Goal: Task Accomplishment & Management: Manage account settings

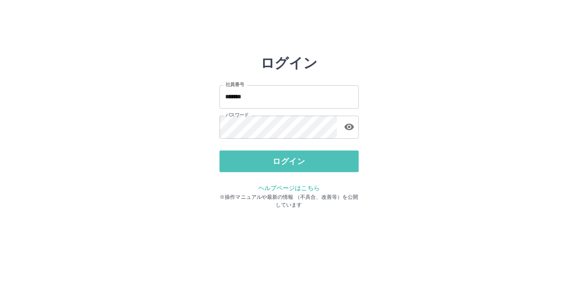
click at [223, 159] on button "ログイン" at bounding box center [288, 162] width 139 height 22
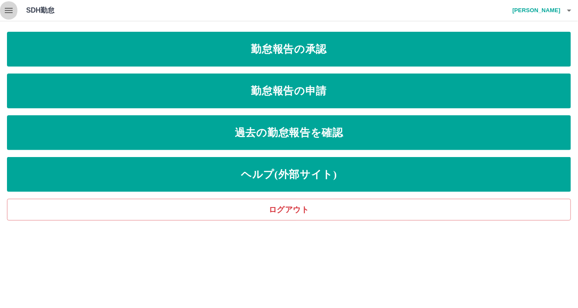
click at [8, 12] on icon "button" at bounding box center [9, 10] width 8 height 5
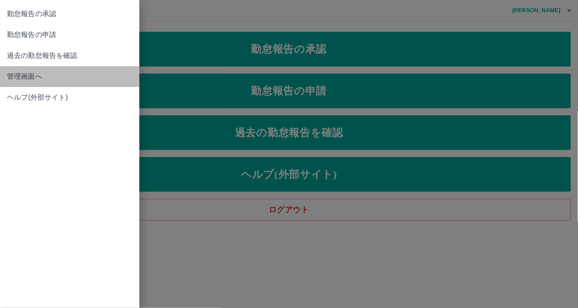
click at [11, 78] on span "管理画面へ" at bounding box center [69, 76] width 125 height 10
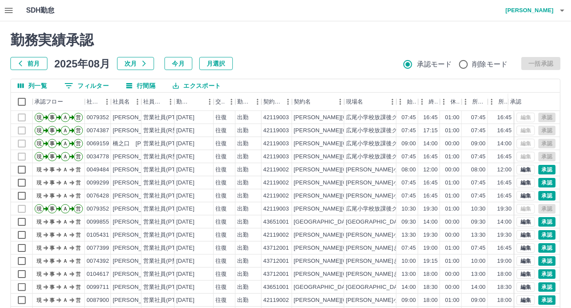
click at [93, 87] on button "0 フィルター" at bounding box center [86, 85] width 58 height 13
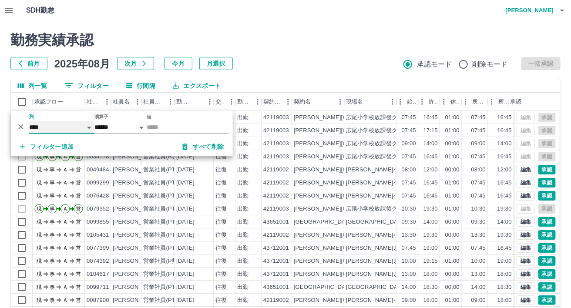
click at [70, 131] on select "**** *** **** *** *** **** ***** *** *** ** ** ** **** **** **** ** ** *** ****…" at bounding box center [61, 127] width 65 height 13
click at [29, 121] on select "**** *** **** *** *** **** ***** *** *** ** ** ** **** **** **** ** ** *** ****…" at bounding box center [61, 127] width 65 height 13
select select "**********"
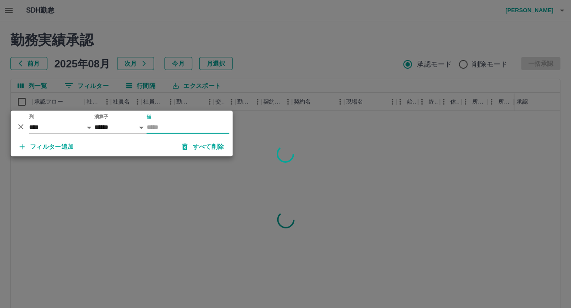
click at [169, 129] on input "値" at bounding box center [188, 127] width 83 height 13
type input "********"
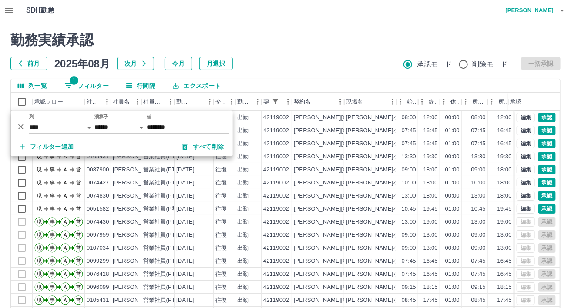
click at [369, 60] on div "前月 2025年08月 次月 今月 月選択 承認モード 削除モード 一括承認" at bounding box center [285, 63] width 550 height 13
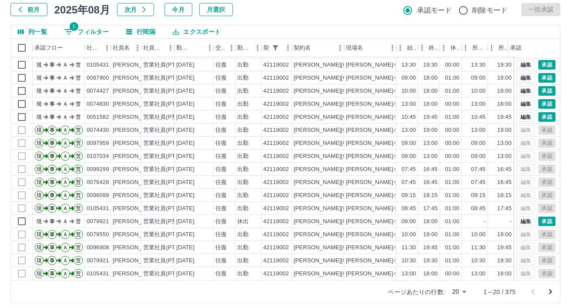
scroll to position [59, 0]
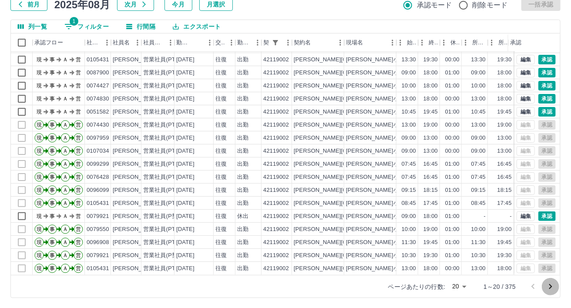
click at [550, 286] on icon "次のページへ" at bounding box center [551, 287] width 10 height 10
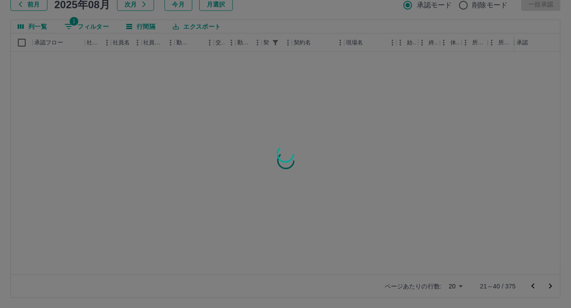
scroll to position [0, 0]
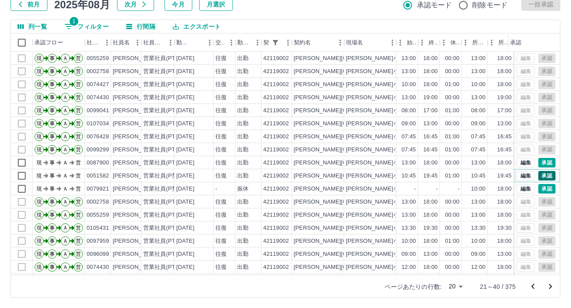
click at [542, 175] on button "承認" at bounding box center [547, 176] width 17 height 10
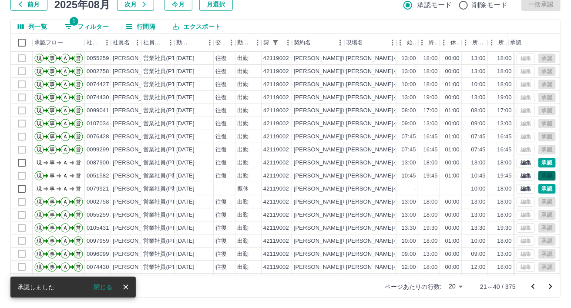
scroll to position [59, 0]
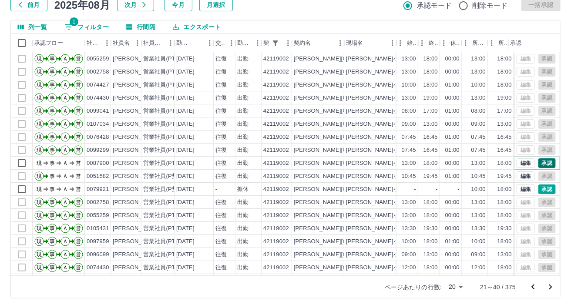
click at [545, 163] on button "承認" at bounding box center [547, 164] width 17 height 10
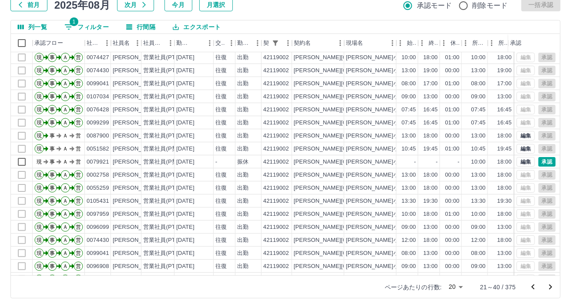
scroll to position [44, 0]
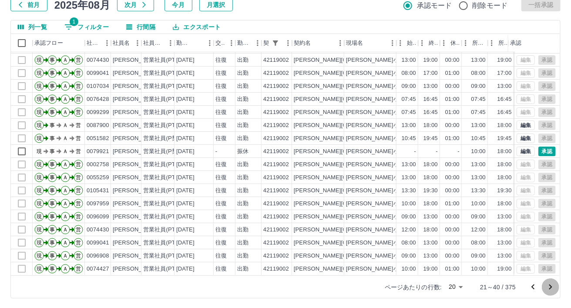
click at [553, 283] on icon "次のページへ" at bounding box center [551, 287] width 10 height 10
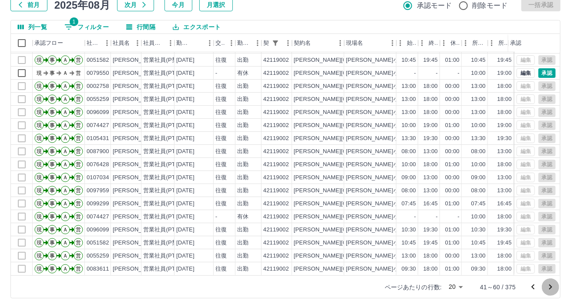
click at [550, 287] on icon "次のページへ" at bounding box center [551, 287] width 10 height 10
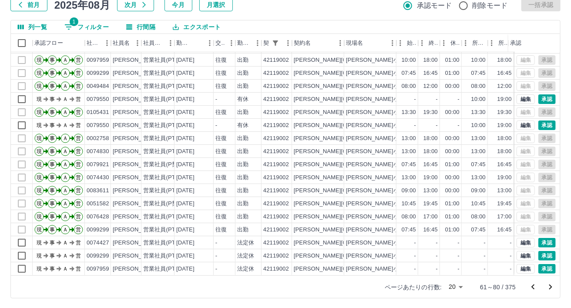
scroll to position [59, 0]
click at [543, 238] on button "承認" at bounding box center [547, 243] width 17 height 10
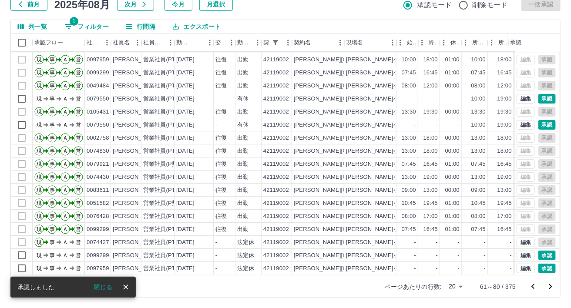
scroll to position [59, 0]
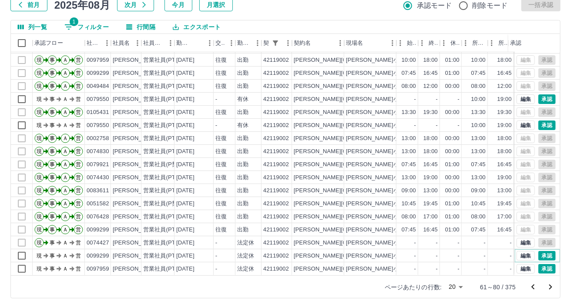
click at [542, 251] on button "承認" at bounding box center [547, 256] width 17 height 10
click at [542, 264] on button "承認" at bounding box center [547, 269] width 17 height 10
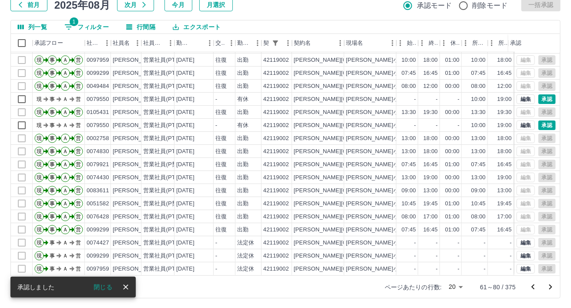
click at [553, 286] on icon "次のページへ" at bounding box center [551, 287] width 10 height 10
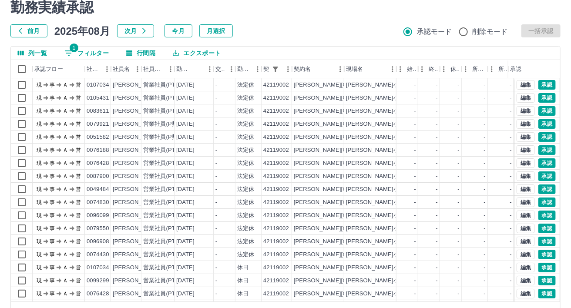
scroll to position [0, 0]
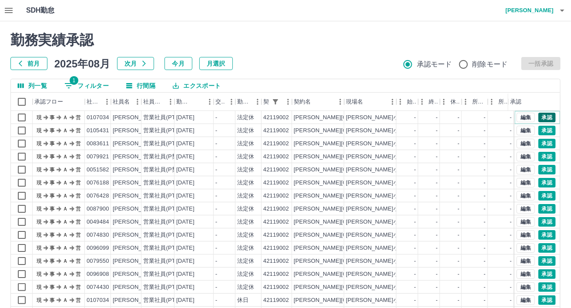
click at [539, 115] on button "承認" at bounding box center [547, 118] width 17 height 10
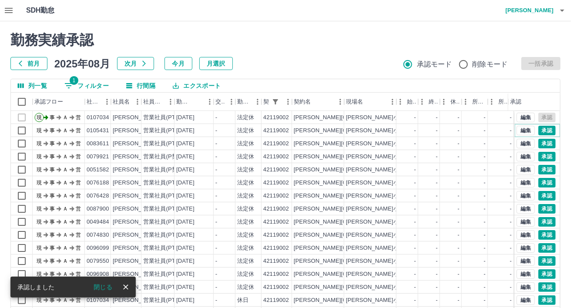
click at [539, 129] on button "承認" at bounding box center [547, 131] width 17 height 10
click at [540, 144] on button "承認" at bounding box center [547, 144] width 17 height 10
click at [540, 168] on button "承認" at bounding box center [547, 170] width 17 height 10
click at [540, 157] on button "承認" at bounding box center [547, 157] width 17 height 10
click at [539, 182] on button "承認" at bounding box center [547, 183] width 17 height 10
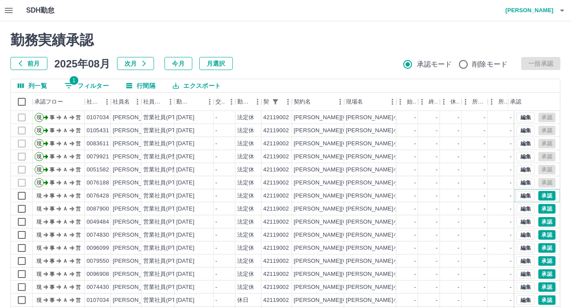
click at [540, 197] on button "承認" at bounding box center [547, 196] width 17 height 10
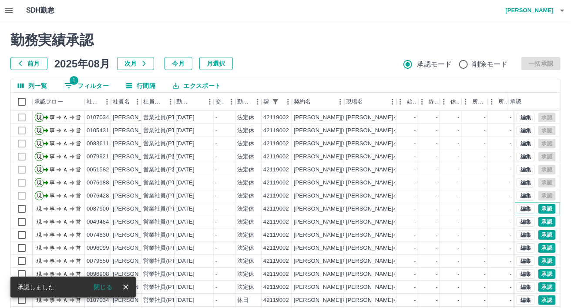
click at [540, 209] on button "承認" at bounding box center [547, 209] width 17 height 10
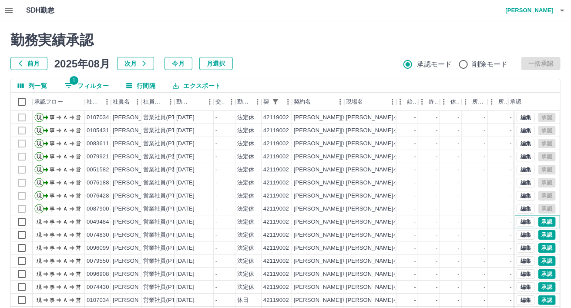
click at [539, 223] on button "承認" at bounding box center [547, 222] width 17 height 10
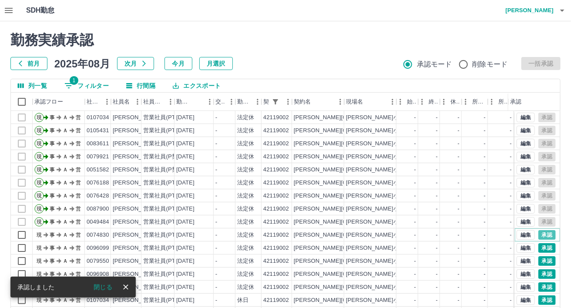
click at [540, 234] on button "承認" at bounding box center [547, 235] width 17 height 10
click at [541, 247] on button "承認" at bounding box center [547, 248] width 17 height 10
click at [540, 257] on button "承認" at bounding box center [547, 261] width 17 height 10
click at [539, 277] on button "承認" at bounding box center [547, 275] width 17 height 10
click at [539, 286] on button "承認" at bounding box center [547, 288] width 17 height 10
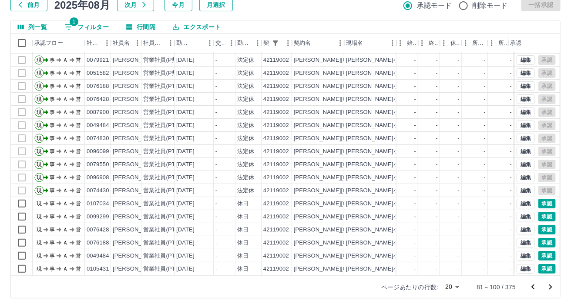
scroll to position [59, 0]
click at [540, 199] on button "承認" at bounding box center [547, 204] width 17 height 10
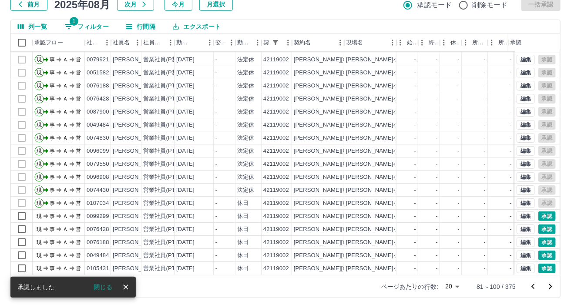
scroll to position [59, 0]
click at [539, 212] on button "承認" at bounding box center [547, 217] width 17 height 10
click at [539, 225] on button "承認" at bounding box center [547, 230] width 17 height 10
click at [541, 241] on div "編集 承認" at bounding box center [537, 242] width 45 height 13
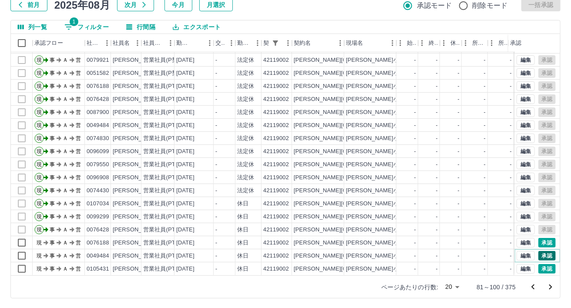
click at [542, 253] on button "承認" at bounding box center [547, 256] width 17 height 10
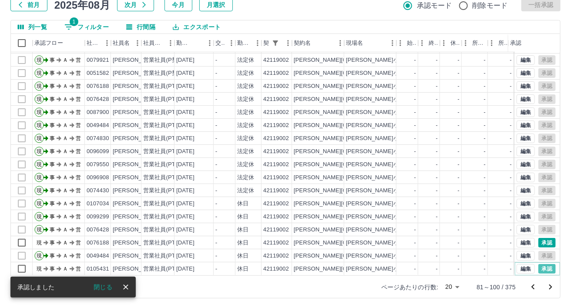
click at [541, 264] on button "承認" at bounding box center [547, 269] width 17 height 10
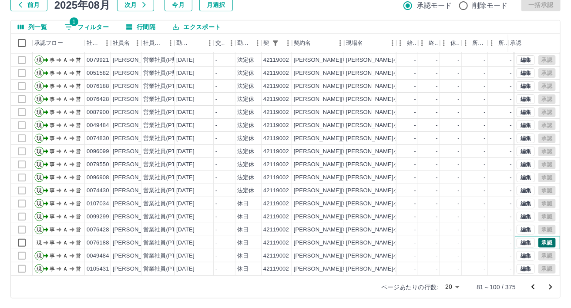
click at [539, 238] on button "承認" at bounding box center [547, 243] width 17 height 10
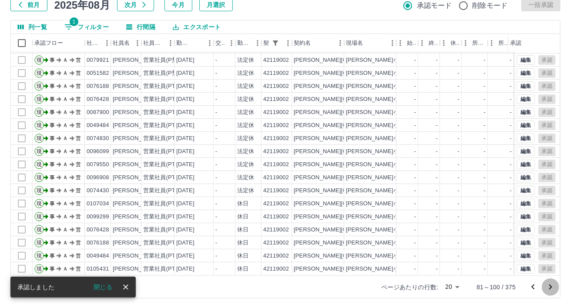
click at [550, 284] on icon "次のページへ" at bounding box center [551, 287] width 10 height 10
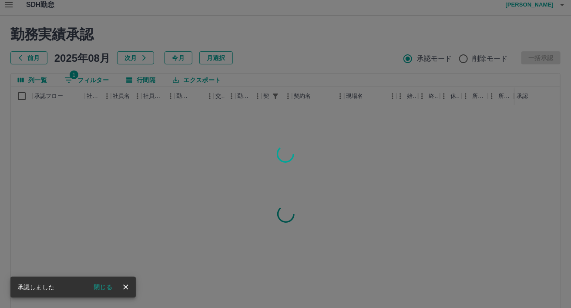
scroll to position [0, 0]
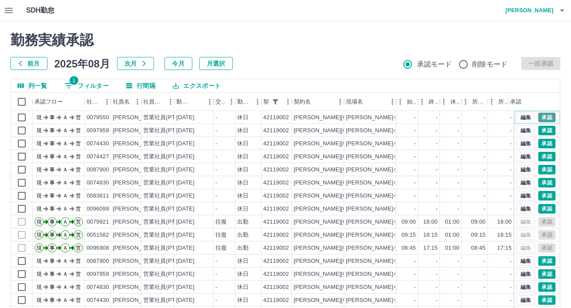
click at [540, 116] on button "承認" at bounding box center [547, 118] width 17 height 10
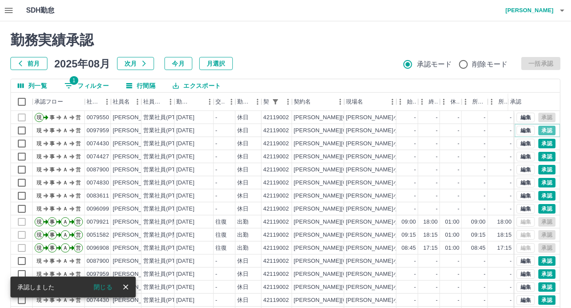
click at [541, 131] on button "承認" at bounding box center [547, 131] width 17 height 10
click at [541, 144] on button "承認" at bounding box center [547, 144] width 17 height 10
click at [542, 155] on button "承認" at bounding box center [547, 157] width 17 height 10
click at [543, 169] on button "承認" at bounding box center [547, 170] width 17 height 10
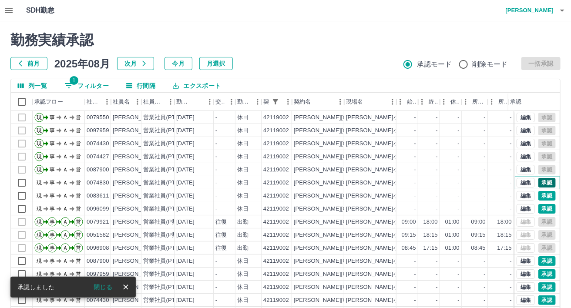
click at [542, 183] on button "承認" at bounding box center [547, 183] width 17 height 10
click at [542, 197] on button "承認" at bounding box center [547, 196] width 17 height 10
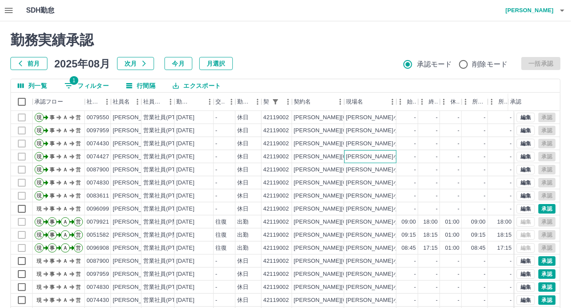
drag, startPoint x: 555, startPoint y: 121, endPoint x: 392, endPoint y: 160, distance: 167.6
click at [392, 160] on div "[PERSON_NAME]小学校放課後クラブ" at bounding box center [370, 156] width 52 height 13
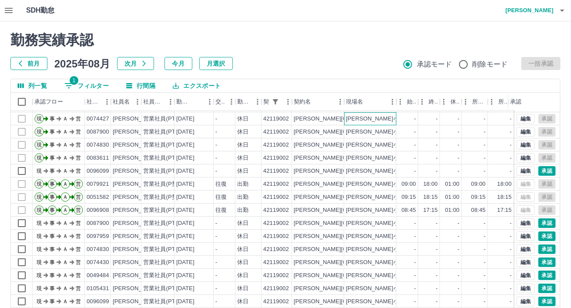
scroll to position [59, 0]
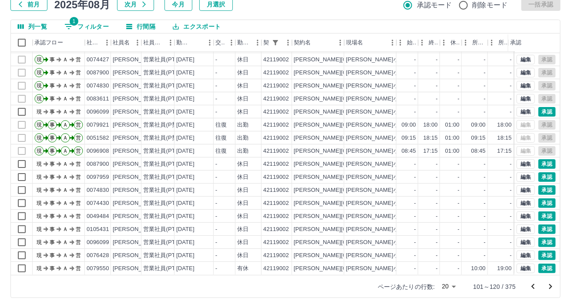
click at [535, 286] on icon "前のページへ" at bounding box center [533, 287] width 10 height 10
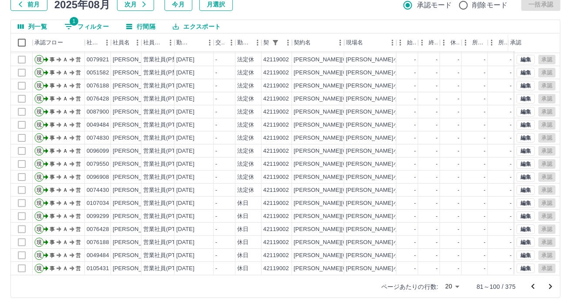
scroll to position [44, 0]
click at [556, 285] on icon "次のページへ" at bounding box center [551, 287] width 10 height 10
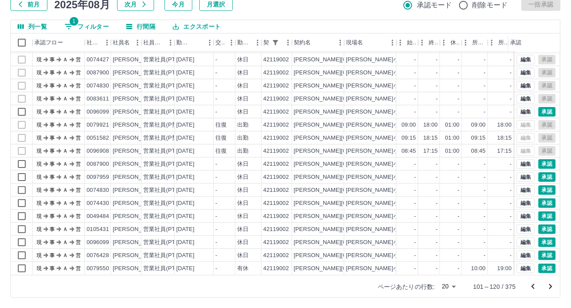
scroll to position [0, 0]
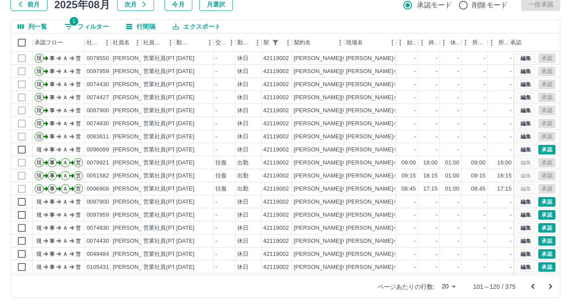
click at [532, 287] on icon "前のページへ" at bounding box center [533, 287] width 10 height 10
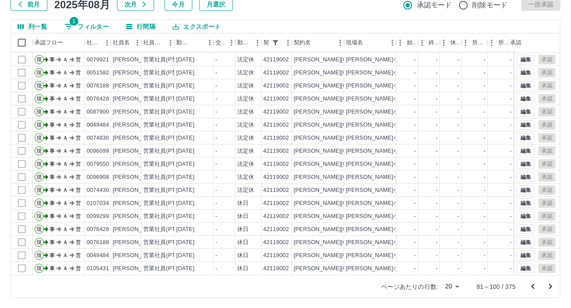
scroll to position [44, 0]
click at [550, 287] on icon "次のページへ" at bounding box center [551, 286] width 3 height 5
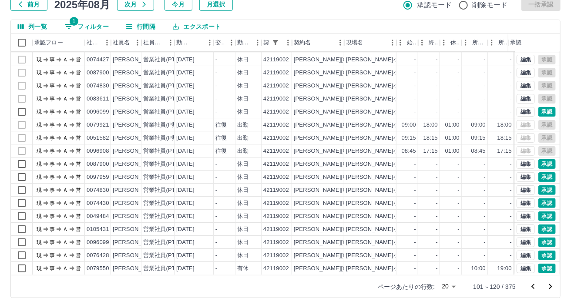
scroll to position [0, 0]
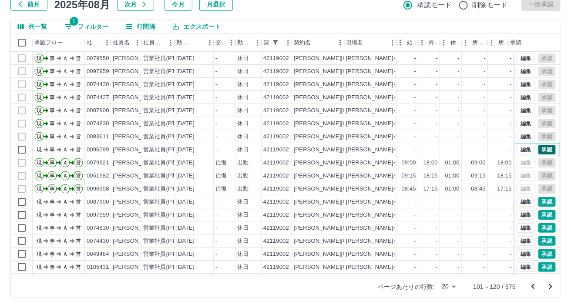
click at [542, 148] on button "承認" at bounding box center [547, 150] width 17 height 10
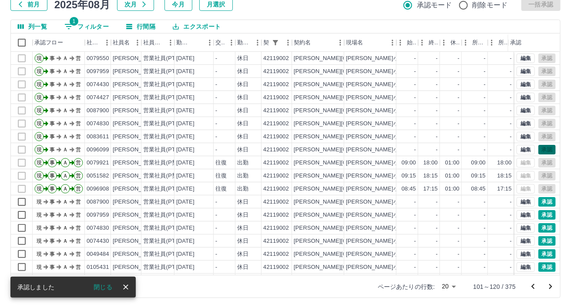
scroll to position [59, 0]
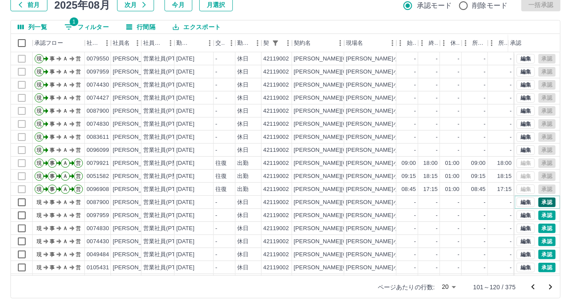
click at [543, 200] on button "承認" at bounding box center [547, 203] width 17 height 10
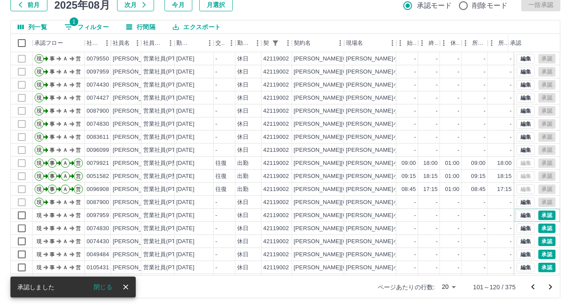
click at [543, 216] on button "承認" at bounding box center [547, 216] width 17 height 10
click at [542, 224] on button "承認" at bounding box center [547, 229] width 17 height 10
click at [539, 241] on button "承認" at bounding box center [547, 242] width 17 height 10
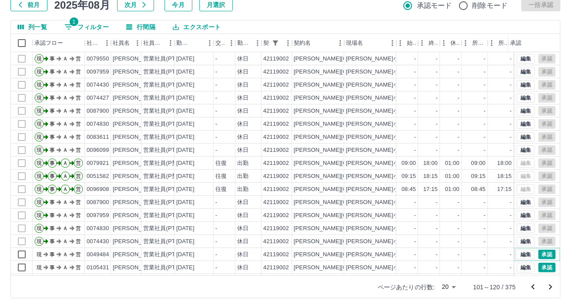
click at [539, 252] on button "承認" at bounding box center [547, 255] width 17 height 10
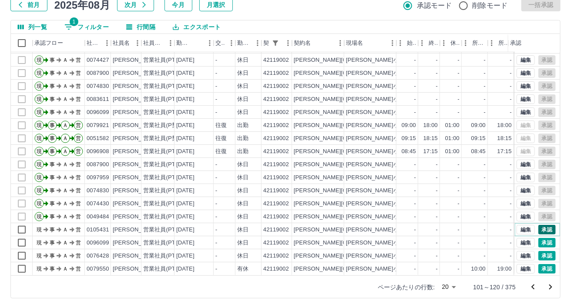
click at [542, 225] on button "承認" at bounding box center [547, 230] width 17 height 10
click at [540, 238] on button "承認" at bounding box center [547, 243] width 17 height 10
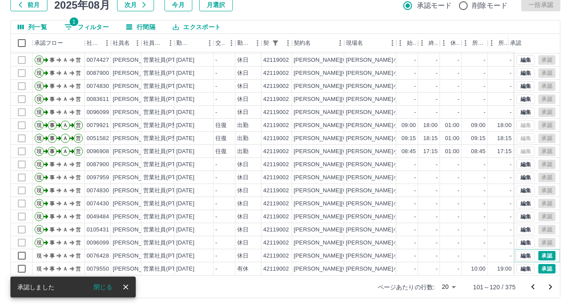
click at [539, 251] on button "承認" at bounding box center [547, 256] width 17 height 10
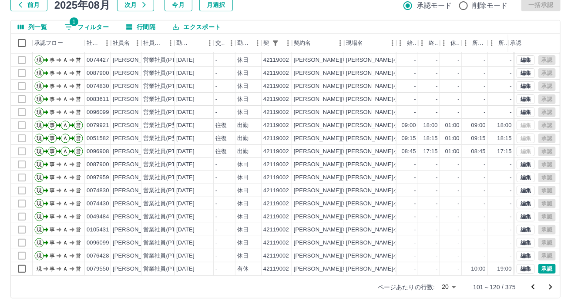
scroll to position [59, 0]
click at [550, 287] on icon "次のページへ" at bounding box center [551, 287] width 10 height 10
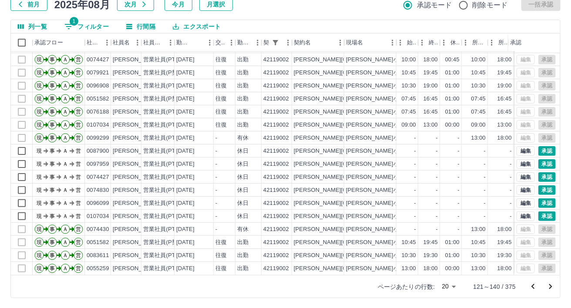
scroll to position [44, 0]
click at [542, 146] on button "承認" at bounding box center [547, 151] width 17 height 10
click at [539, 159] on button "承認" at bounding box center [547, 164] width 17 height 10
click at [539, 172] on button "承認" at bounding box center [547, 177] width 17 height 10
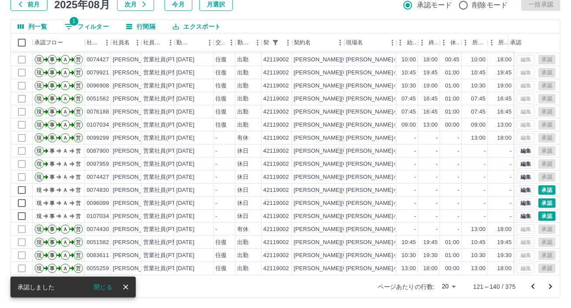
scroll to position [59, 0]
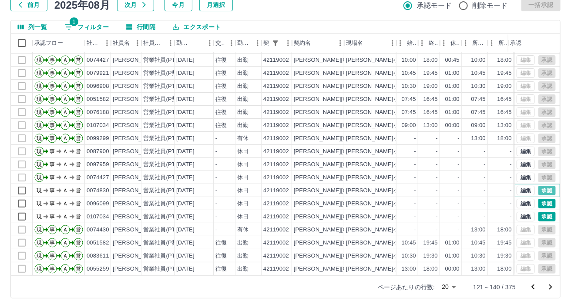
click at [540, 186] on button "承認" at bounding box center [547, 191] width 17 height 10
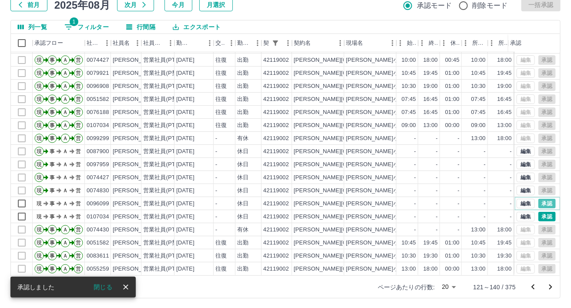
click at [539, 200] on button "承認" at bounding box center [547, 204] width 17 height 10
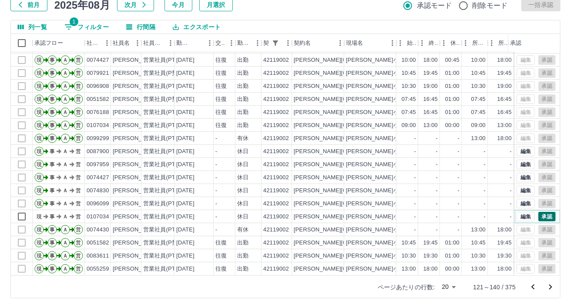
click at [539, 212] on button "承認" at bounding box center [547, 217] width 17 height 10
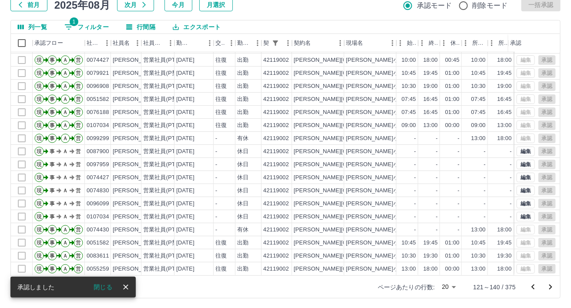
click at [548, 284] on icon "次のページへ" at bounding box center [551, 287] width 10 height 10
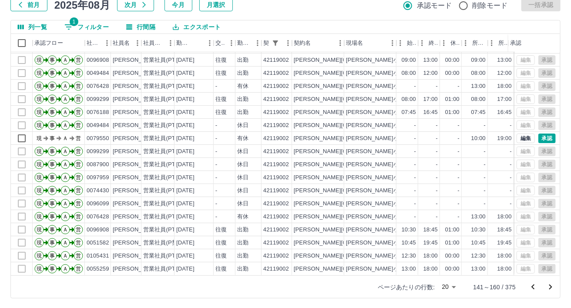
scroll to position [59, 0]
click at [551, 288] on icon "次のページへ" at bounding box center [551, 287] width 10 height 10
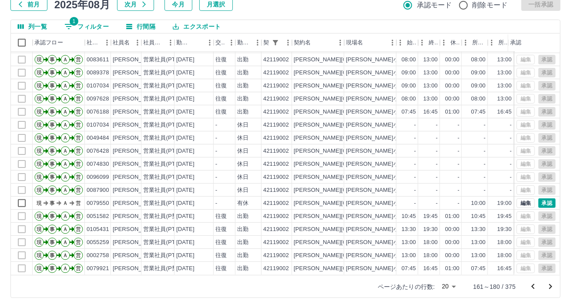
scroll to position [44, 0]
click at [535, 286] on icon "前のページへ" at bounding box center [533, 287] width 10 height 10
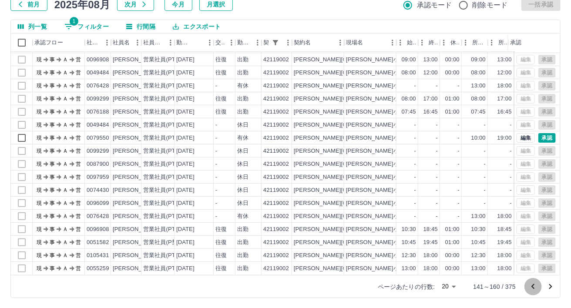
click at [535, 286] on icon "前のページへ" at bounding box center [533, 287] width 10 height 10
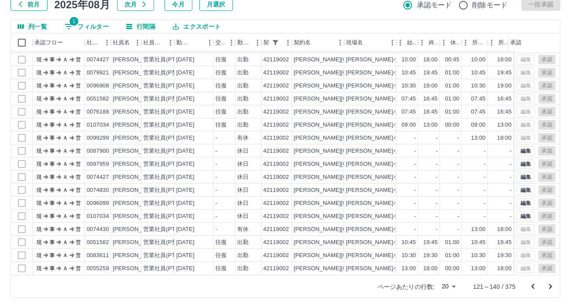
click at [535, 286] on icon "前のページへ" at bounding box center [533, 287] width 10 height 10
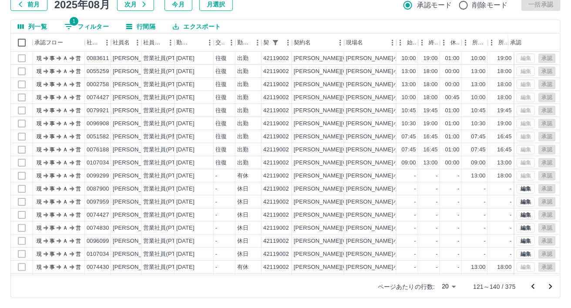
click at [535, 286] on icon "前のページへ" at bounding box center [533, 287] width 10 height 10
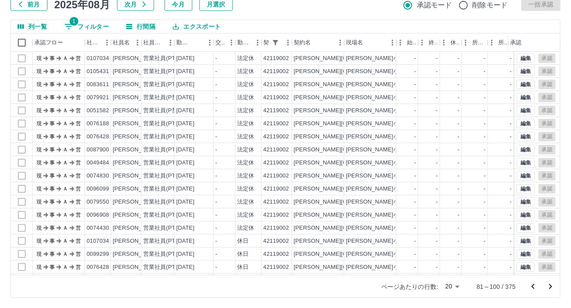
click at [535, 286] on icon "前のページへ" at bounding box center [533, 287] width 10 height 10
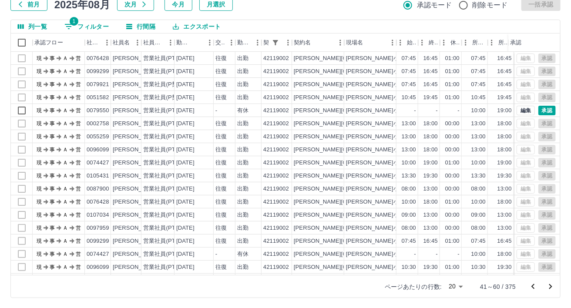
click at [535, 286] on icon "前のページへ" at bounding box center [533, 287] width 10 height 10
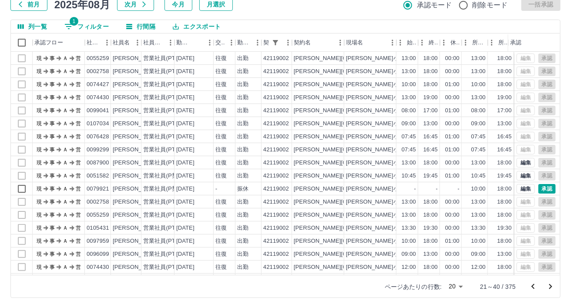
click at [535, 286] on icon "前のページへ" at bounding box center [533, 287] width 10 height 10
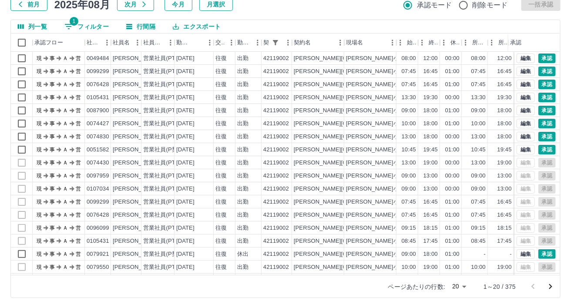
click at [535, 286] on div at bounding box center [542, 286] width 35 height 17
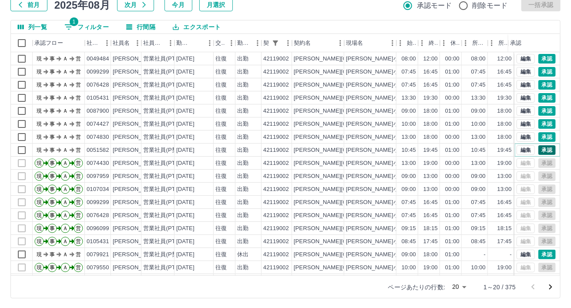
click at [539, 150] on button "承認" at bounding box center [547, 150] width 17 height 10
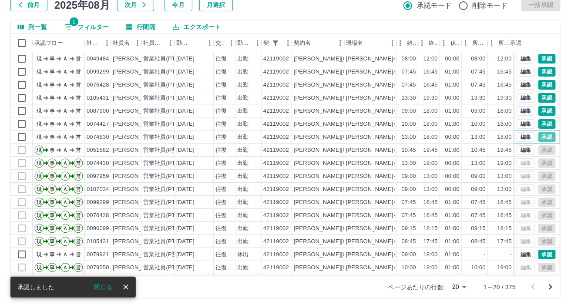
click at [540, 135] on button "承認" at bounding box center [547, 137] width 17 height 10
click at [541, 120] on button "承認" at bounding box center [547, 124] width 17 height 10
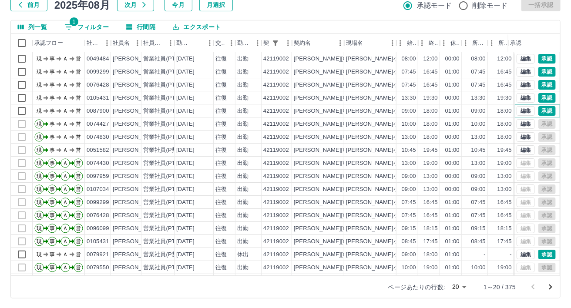
click at [542, 107] on button "承認" at bounding box center [547, 111] width 17 height 10
click at [541, 97] on button "承認" at bounding box center [547, 98] width 17 height 10
click at [537, 96] on div "編集 承認" at bounding box center [536, 98] width 39 height 10
click at [82, 23] on button "1 フィルター" at bounding box center [86, 26] width 58 height 13
select select "**********"
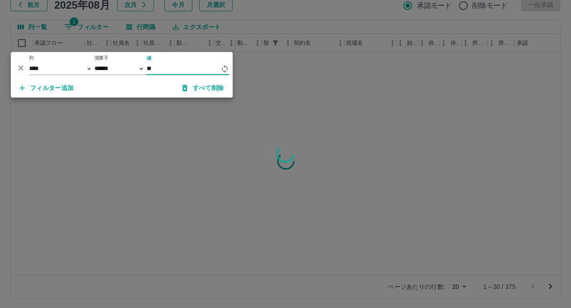
type input "*"
type input "********"
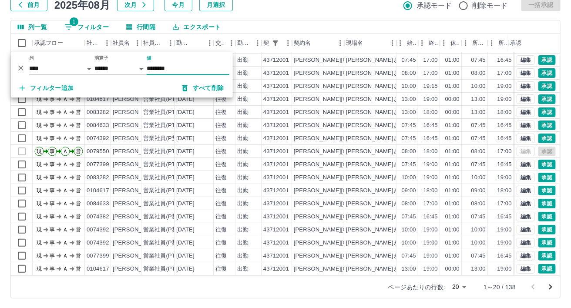
scroll to position [44, 0]
click at [552, 285] on icon "次のページへ" at bounding box center [551, 287] width 10 height 10
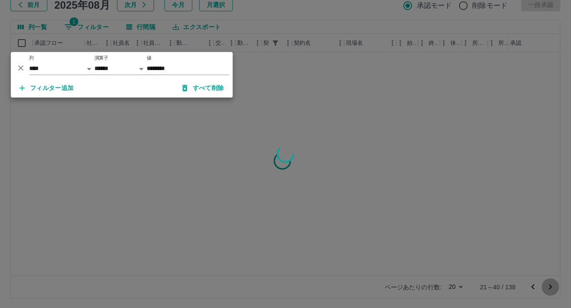
click at [552, 285] on div "勤務実績承認 前月 [DATE] 次月 今月 月選択 承認モード 削除モード 一括承認 列一覧 1 フィルター 行間隔 エクスポート 承認フロー 社員番号 社…" at bounding box center [285, 136] width 571 height 347
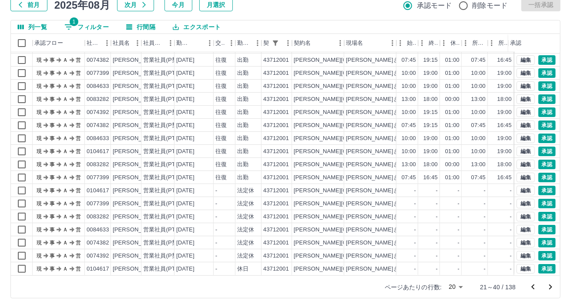
click at [550, 285] on icon "次のページへ" at bounding box center [551, 287] width 3 height 5
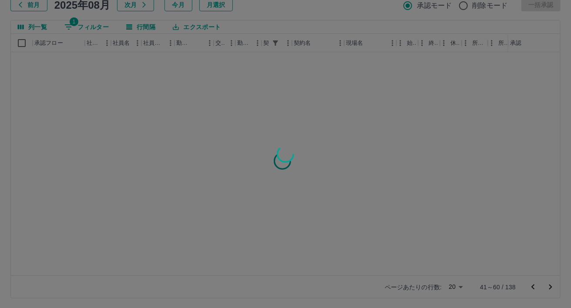
scroll to position [0, 0]
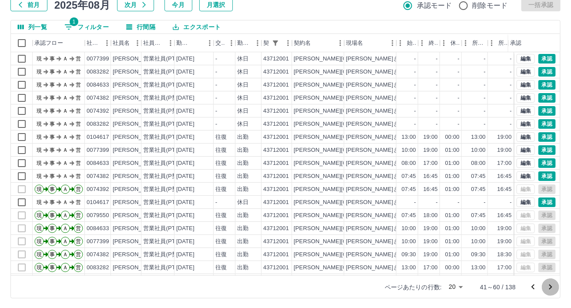
click at [550, 285] on icon "次のページへ" at bounding box center [551, 287] width 3 height 5
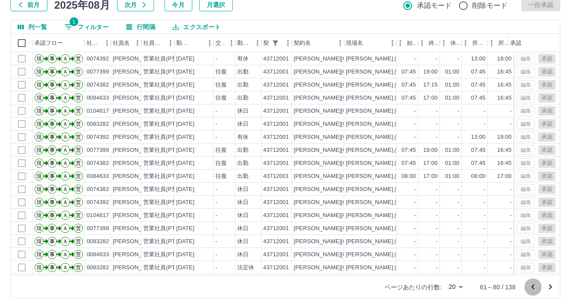
click at [533, 286] on icon "前のページへ" at bounding box center [533, 286] width 3 height 5
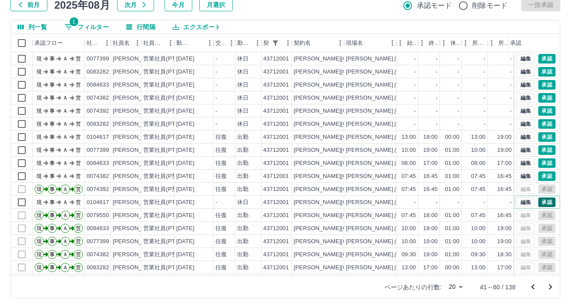
click at [539, 201] on button "承認" at bounding box center [547, 203] width 17 height 10
click at [539, 175] on button "承認" at bounding box center [547, 177] width 17 height 10
click at [540, 152] on button "承認" at bounding box center [547, 150] width 17 height 10
click at [540, 136] on button "承認" at bounding box center [547, 137] width 17 height 10
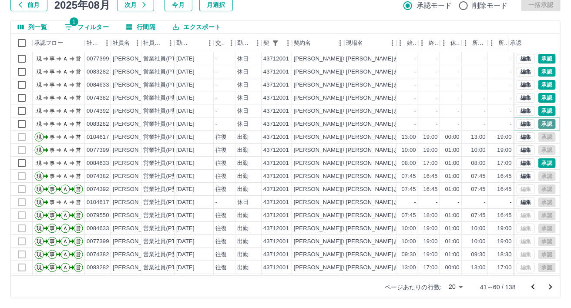
click at [540, 124] on button "承認" at bounding box center [547, 124] width 17 height 10
click at [540, 111] on button "承認" at bounding box center [547, 111] width 17 height 10
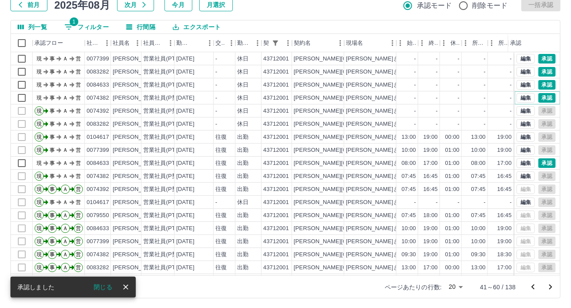
click at [539, 98] on button "承認" at bounding box center [547, 98] width 17 height 10
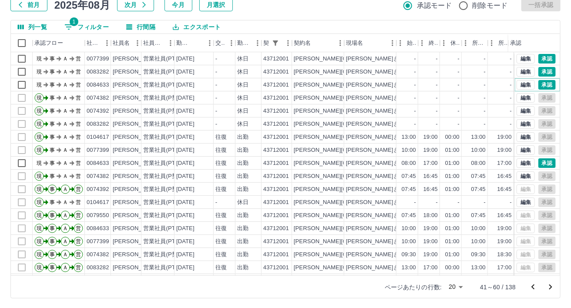
click at [539, 85] on button "承認" at bounding box center [547, 85] width 17 height 10
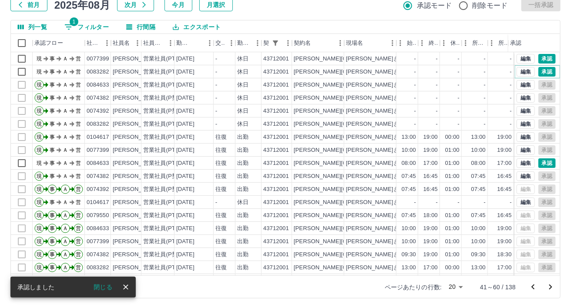
click at [541, 72] on button "承認" at bounding box center [547, 72] width 17 height 10
click at [540, 56] on button "承認" at bounding box center [547, 59] width 17 height 10
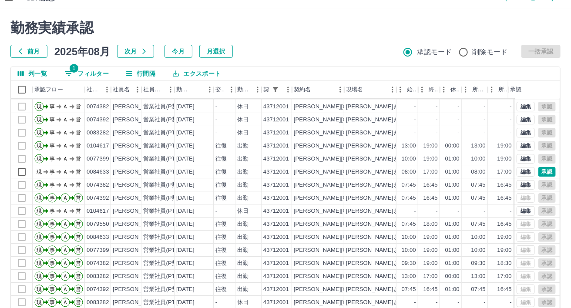
scroll to position [59, 0]
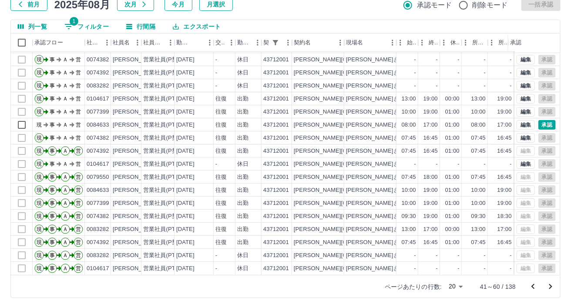
click at [532, 287] on icon "前のページへ" at bounding box center [533, 287] width 10 height 10
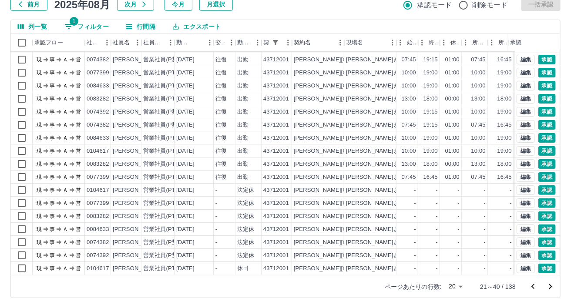
scroll to position [44, 0]
click at [539, 264] on button "承認" at bounding box center [547, 269] width 17 height 10
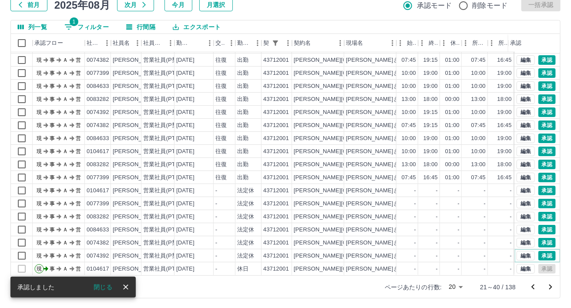
click at [540, 251] on button "承認" at bounding box center [547, 256] width 17 height 10
click at [540, 238] on button "承認" at bounding box center [547, 243] width 17 height 10
click at [539, 225] on button "承認" at bounding box center [547, 230] width 17 height 10
click at [539, 212] on button "承認" at bounding box center [547, 217] width 17 height 10
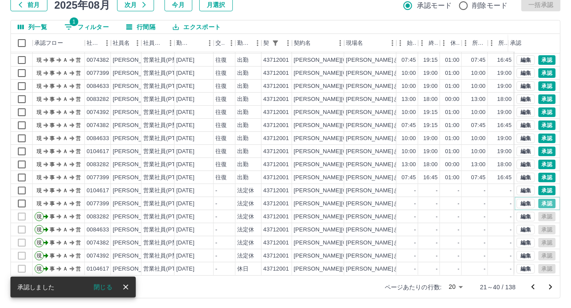
click at [539, 199] on button "承認" at bounding box center [547, 204] width 17 height 10
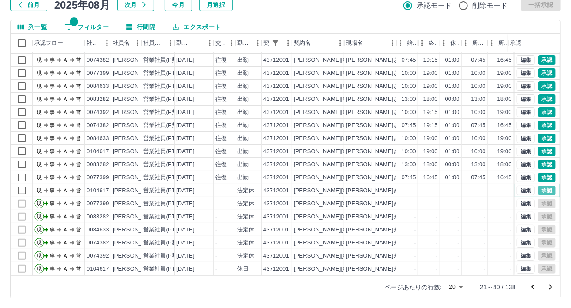
click at [539, 186] on button "承認" at bounding box center [547, 191] width 17 height 10
click at [540, 173] on button "承認" at bounding box center [547, 178] width 17 height 10
click at [540, 160] on button "承認" at bounding box center [547, 165] width 17 height 10
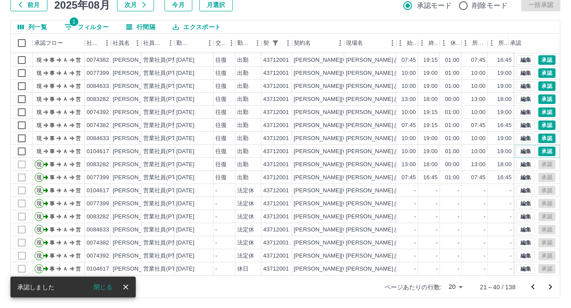
click at [540, 147] on button "承認" at bounding box center [547, 152] width 17 height 10
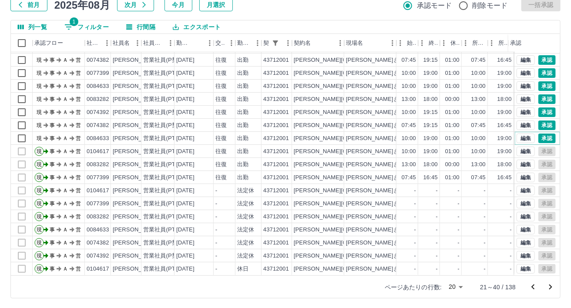
click at [540, 134] on button "承認" at bounding box center [547, 139] width 17 height 10
click at [540, 121] on button "承認" at bounding box center [547, 126] width 17 height 10
click at [541, 108] on button "承認" at bounding box center [547, 113] width 17 height 10
click at [542, 94] on button "承認" at bounding box center [547, 99] width 17 height 10
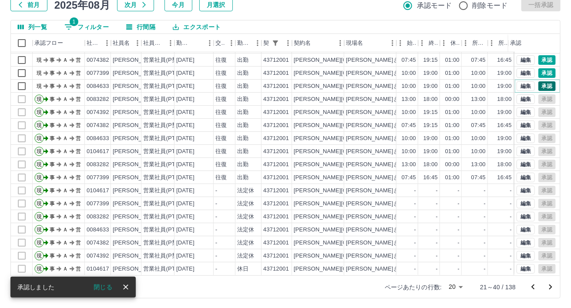
click at [540, 81] on button "承認" at bounding box center [547, 86] width 17 height 10
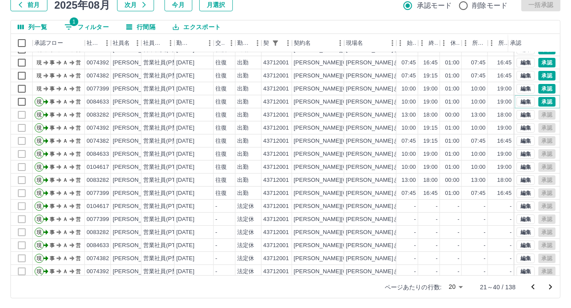
scroll to position [0, 0]
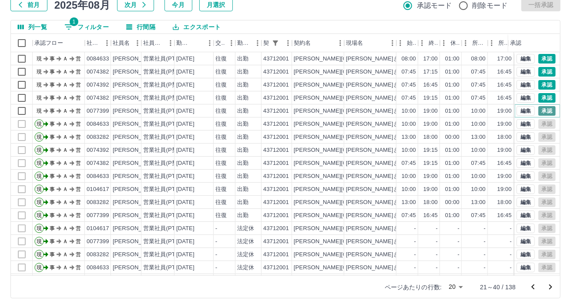
click at [544, 108] on button "承認" at bounding box center [547, 111] width 17 height 10
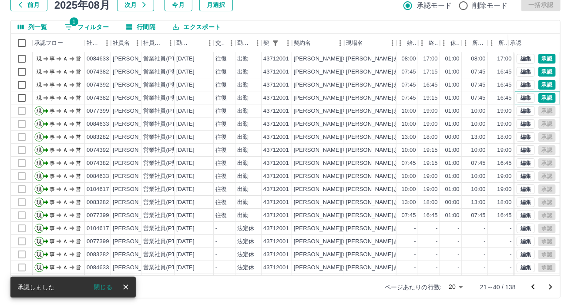
click at [540, 94] on button "承認" at bounding box center [547, 98] width 17 height 10
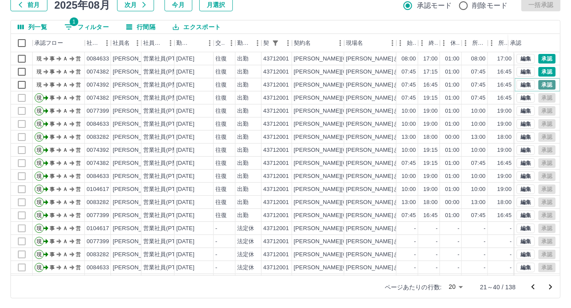
click at [540, 86] on button "承認" at bounding box center [547, 85] width 17 height 10
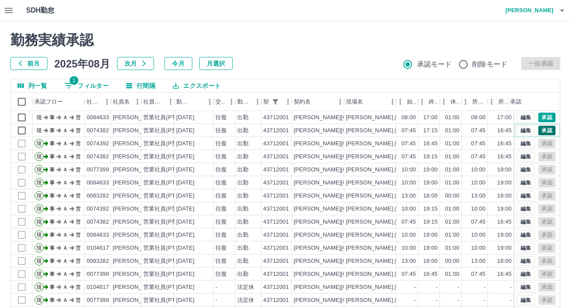
click at [539, 130] on button "承認" at bounding box center [547, 131] width 17 height 10
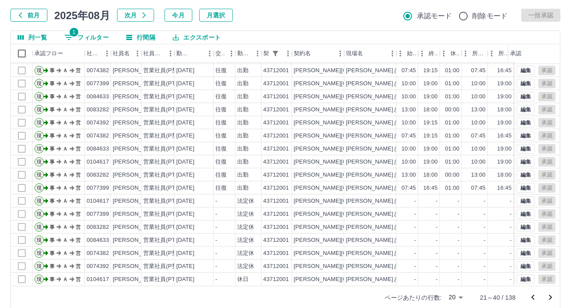
scroll to position [59, 0]
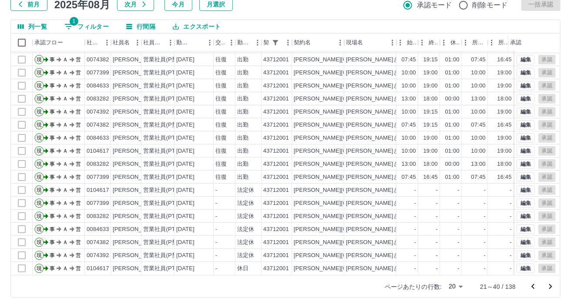
click at [535, 284] on icon "前のページへ" at bounding box center [533, 286] width 3 height 5
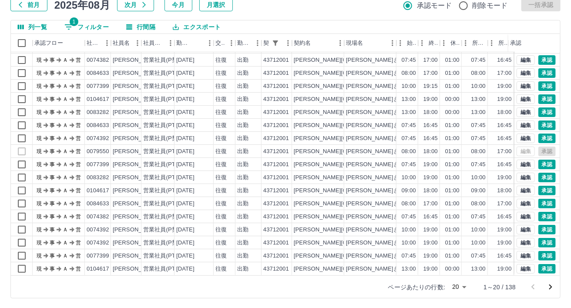
scroll to position [44, 0]
click at [542, 264] on button "承認" at bounding box center [547, 269] width 17 height 10
click at [540, 251] on button "承認" at bounding box center [547, 256] width 17 height 10
click at [539, 238] on button "承認" at bounding box center [547, 243] width 17 height 10
click at [551, 287] on icon "次のページへ" at bounding box center [551, 287] width 3 height 5
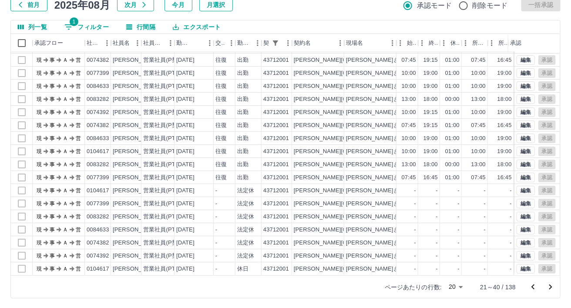
scroll to position [0, 0]
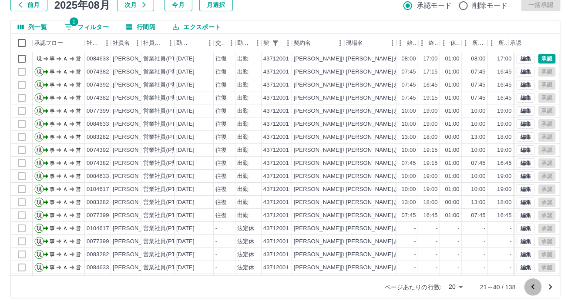
click at [535, 287] on icon "前のページへ" at bounding box center [533, 287] width 10 height 10
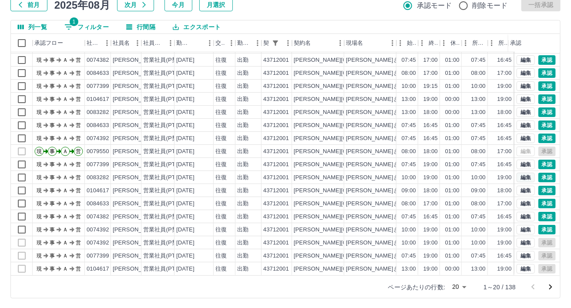
scroll to position [44, 0]
click at [539, 225] on button "承認" at bounding box center [547, 230] width 17 height 10
click at [542, 186] on button "承認" at bounding box center [547, 191] width 17 height 10
click at [541, 173] on button "承認" at bounding box center [547, 178] width 17 height 10
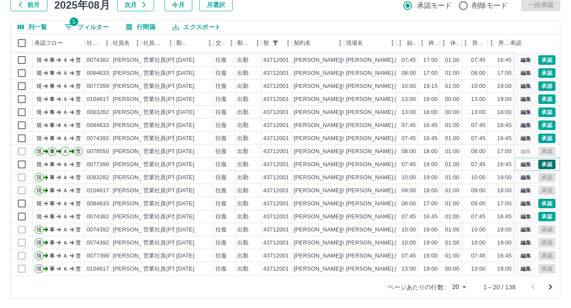
click at [540, 160] on button "承認" at bounding box center [547, 165] width 17 height 10
click at [539, 134] on button "承認" at bounding box center [547, 139] width 17 height 10
click at [543, 121] on button "承認" at bounding box center [547, 126] width 17 height 10
click at [541, 108] on button "承認" at bounding box center [547, 113] width 17 height 10
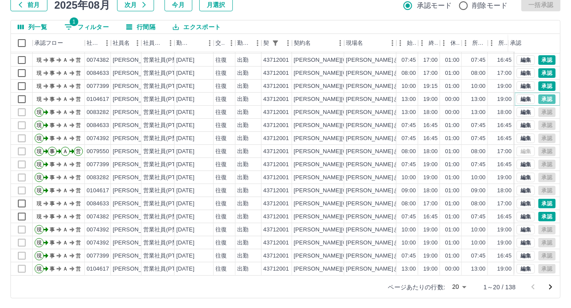
click at [541, 94] on button "承認" at bounding box center [547, 99] width 17 height 10
click at [539, 81] on button "承認" at bounding box center [547, 86] width 17 height 10
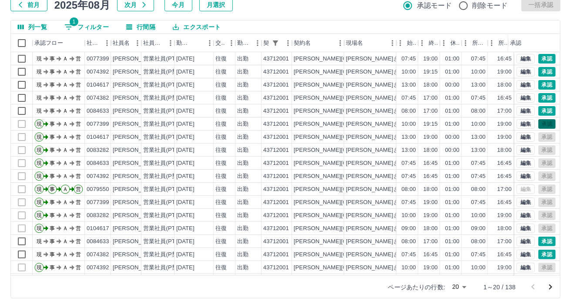
scroll to position [0, 0]
click at [539, 111] on button "承認" at bounding box center [547, 111] width 17 height 10
click at [539, 98] on button "承認" at bounding box center [547, 98] width 17 height 10
click at [540, 81] on button "承認" at bounding box center [547, 85] width 17 height 10
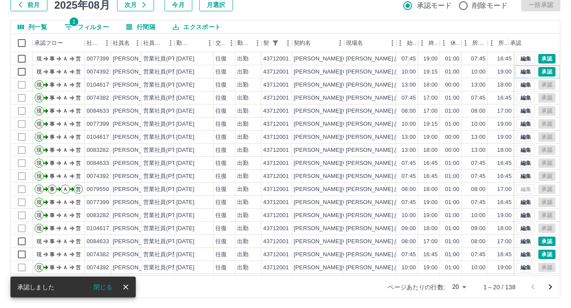
click at [539, 68] on button "承認" at bounding box center [547, 72] width 17 height 10
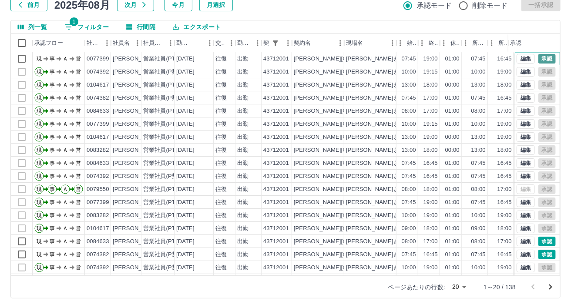
click at [539, 57] on button "承認" at bounding box center [547, 59] width 17 height 10
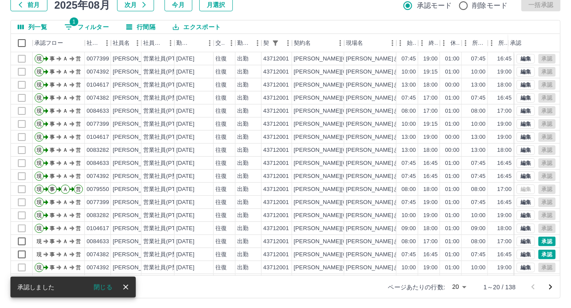
scroll to position [44, 0]
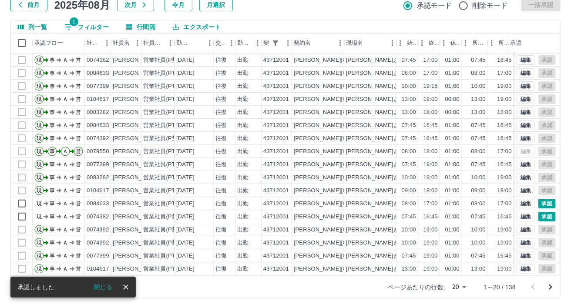
click at [550, 286] on icon "次のページへ" at bounding box center [551, 287] width 10 height 10
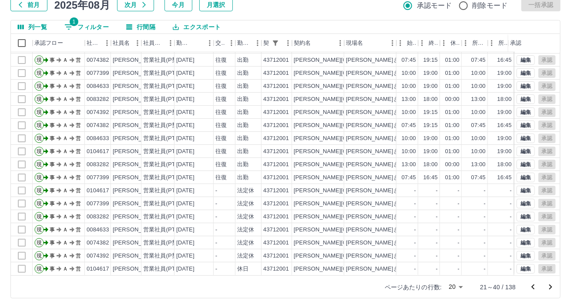
click at [550, 283] on icon "次のページへ" at bounding box center [551, 287] width 10 height 10
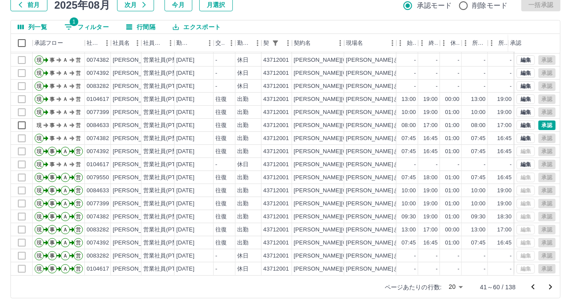
click at [551, 285] on icon "次のページへ" at bounding box center [551, 287] width 3 height 5
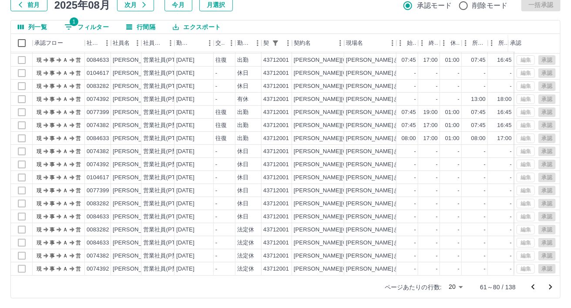
scroll to position [0, 0]
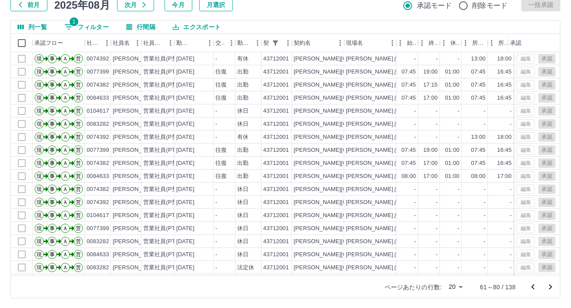
click at [551, 285] on icon "次のページへ" at bounding box center [551, 287] width 3 height 5
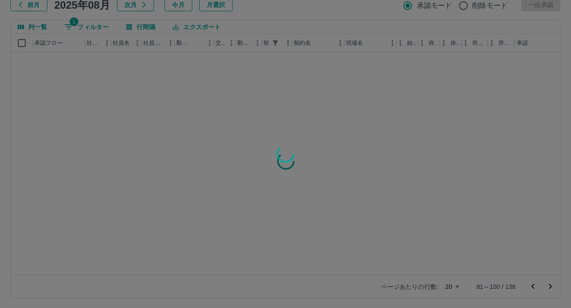
click at [531, 287] on div at bounding box center [285, 154] width 571 height 308
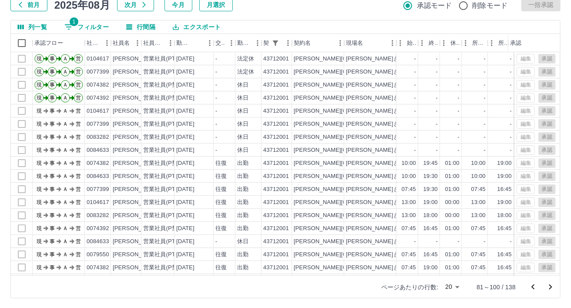
scroll to position [44, 0]
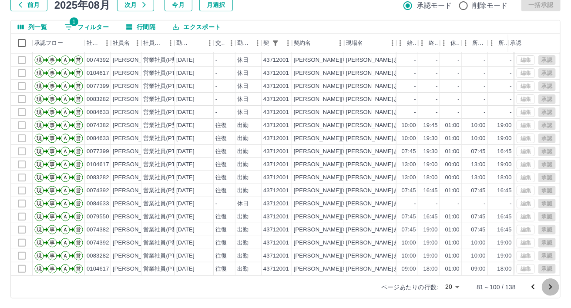
click at [550, 287] on icon "次のページへ" at bounding box center [551, 287] width 10 height 10
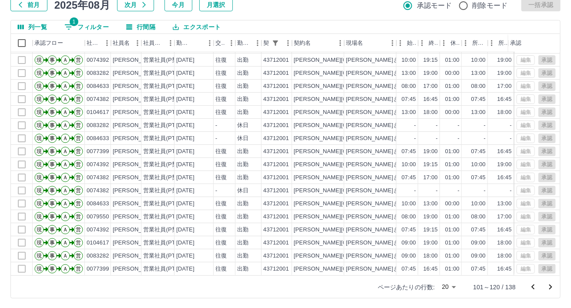
click at [550, 287] on icon "次のページへ" at bounding box center [551, 287] width 10 height 10
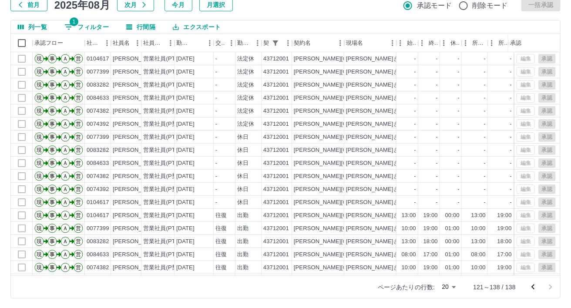
scroll to position [18, 0]
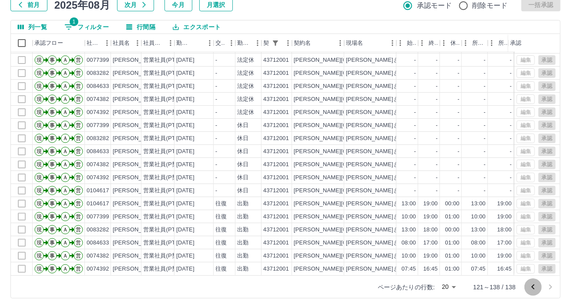
click at [534, 282] on icon "前のページへ" at bounding box center [533, 287] width 10 height 10
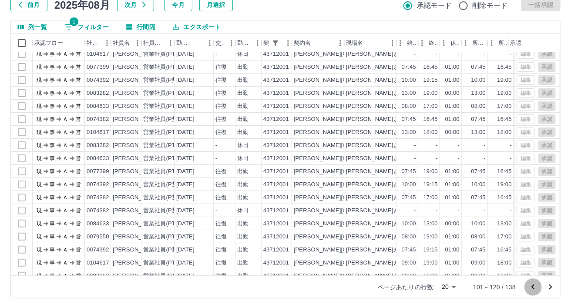
click at [534, 282] on icon "前のページへ" at bounding box center [533, 287] width 10 height 10
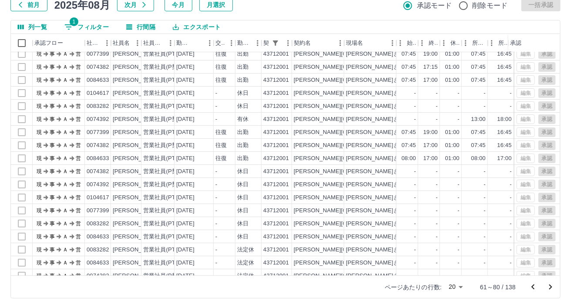
scroll to position [0, 0]
